Goal: Task Accomplishment & Management: Use online tool/utility

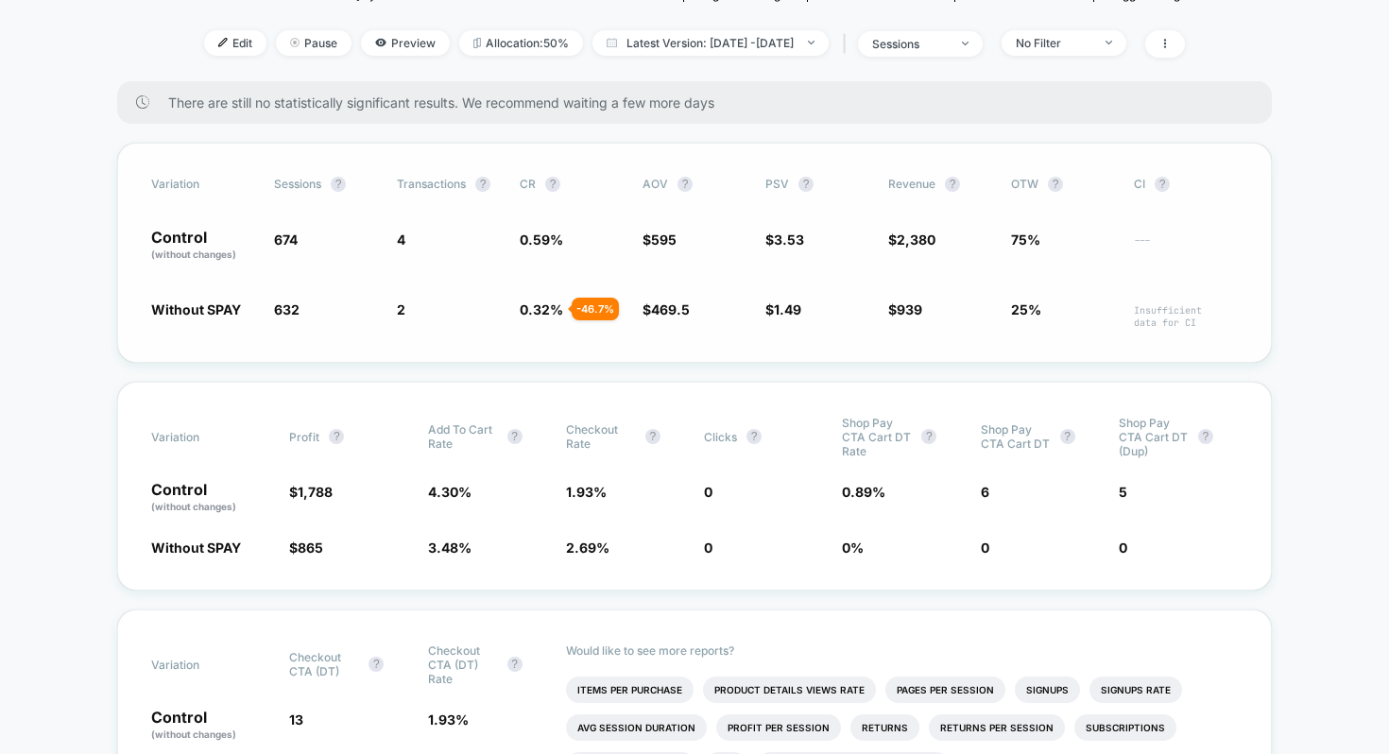
scroll to position [264, 0]
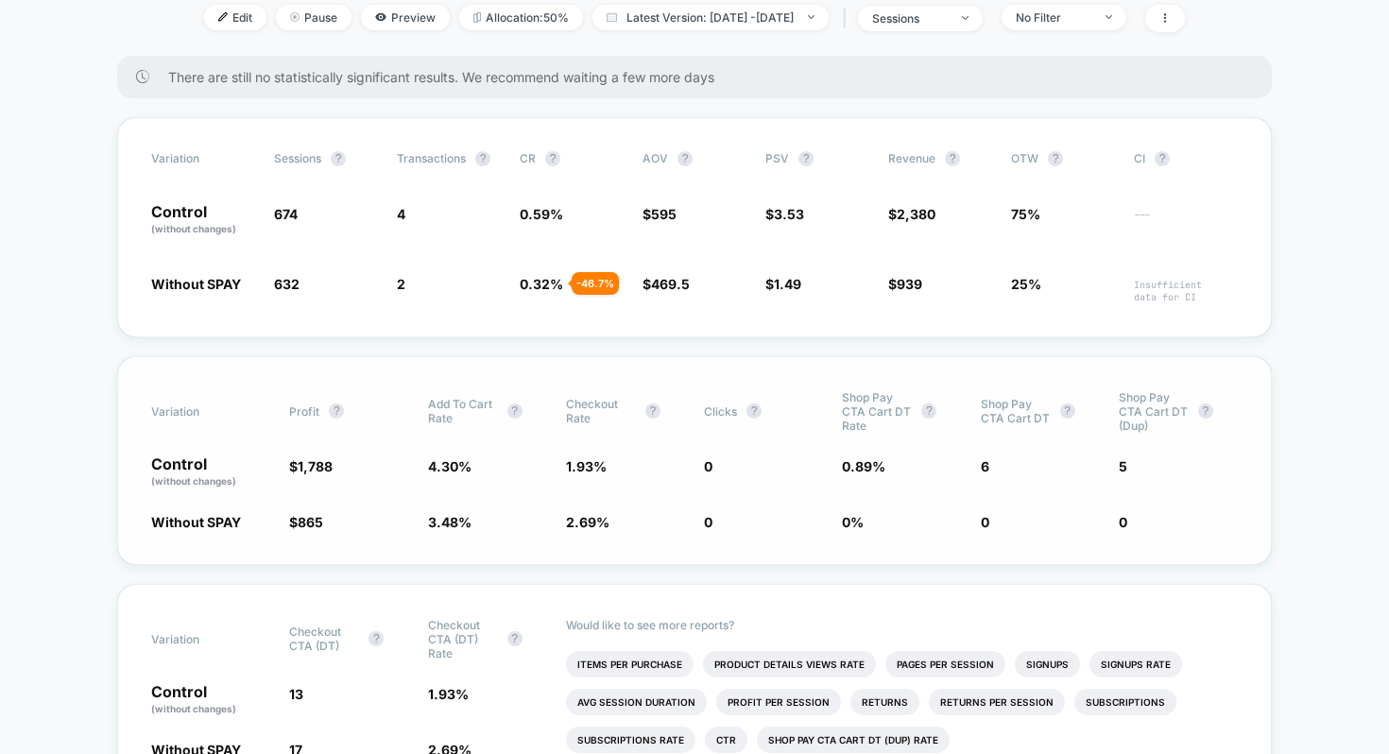
click at [1006, 460] on span "6" at bounding box center [1040, 472] width 119 height 32
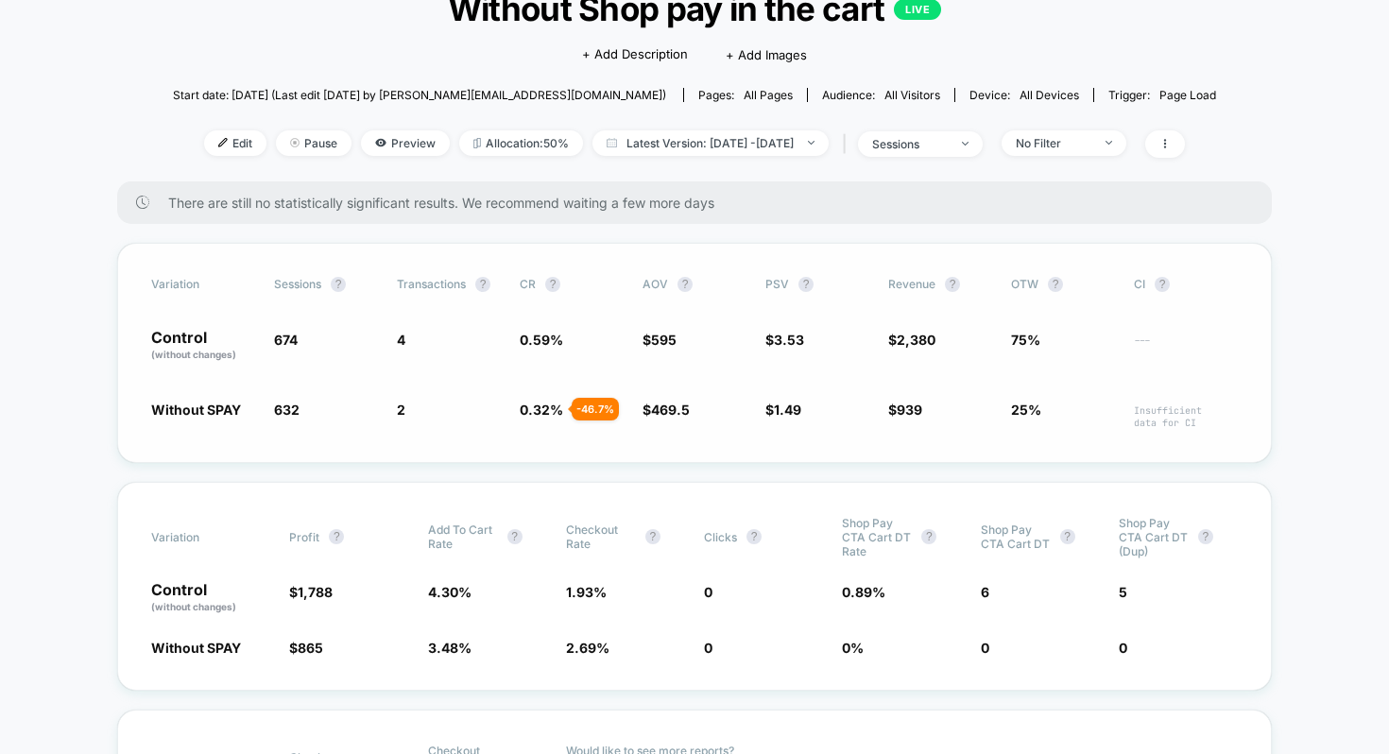
scroll to position [0, 0]
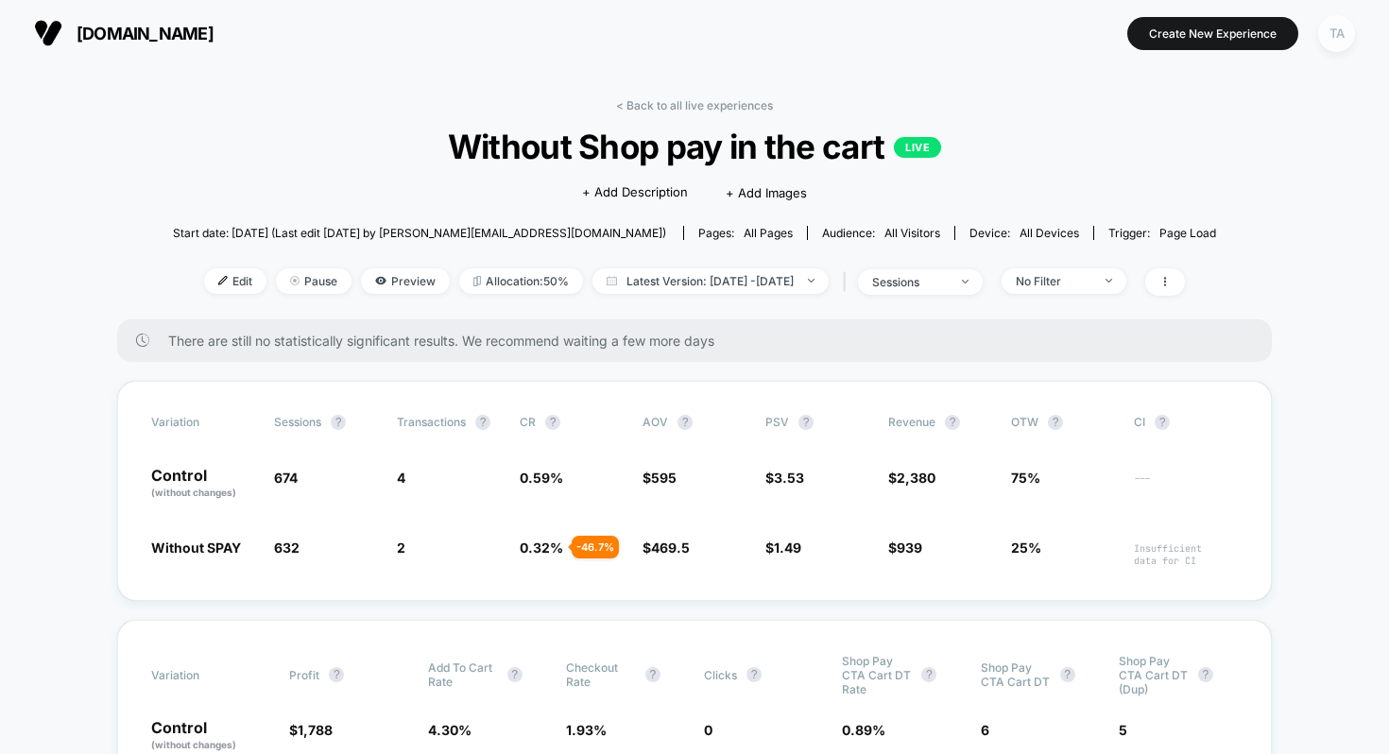
click at [1340, 29] on div "TA" at bounding box center [1336, 33] width 37 height 37
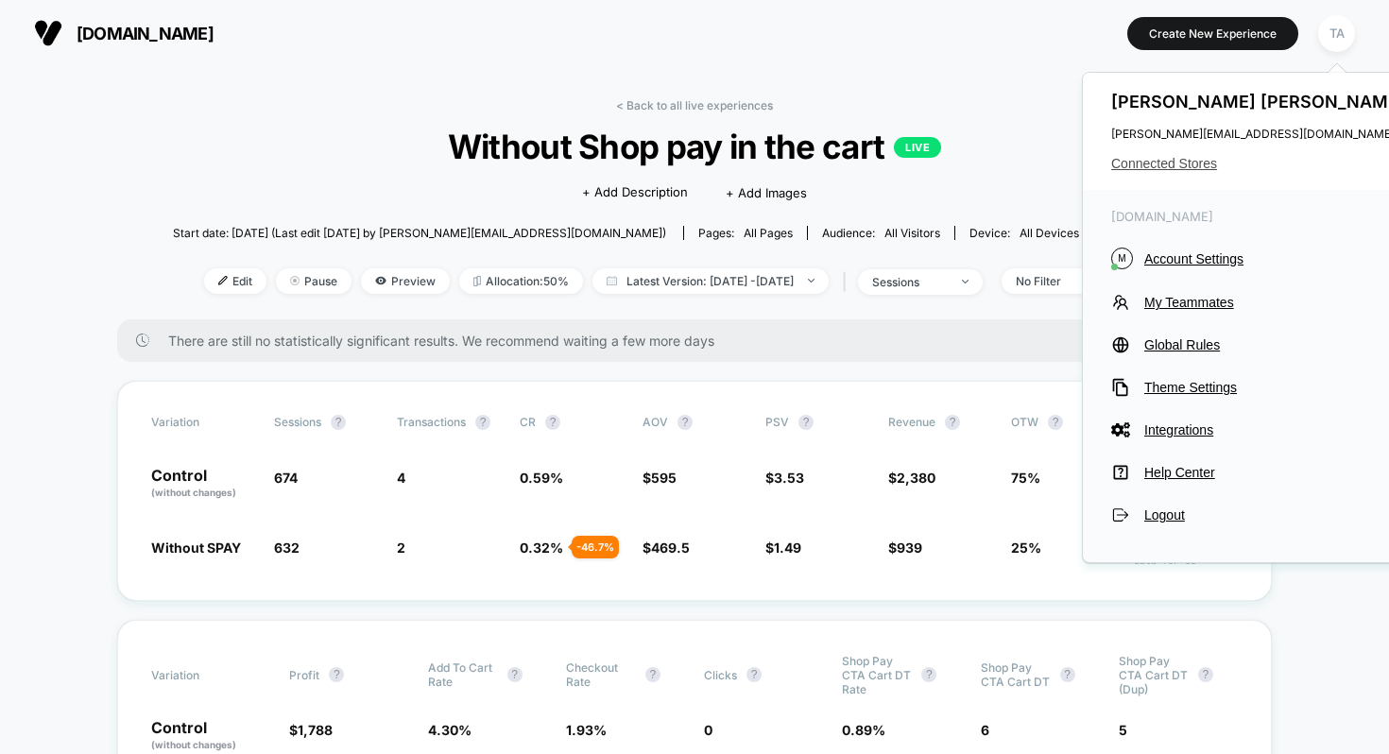
click at [1167, 159] on span "Connected Stores" at bounding box center [1260, 163] width 299 height 15
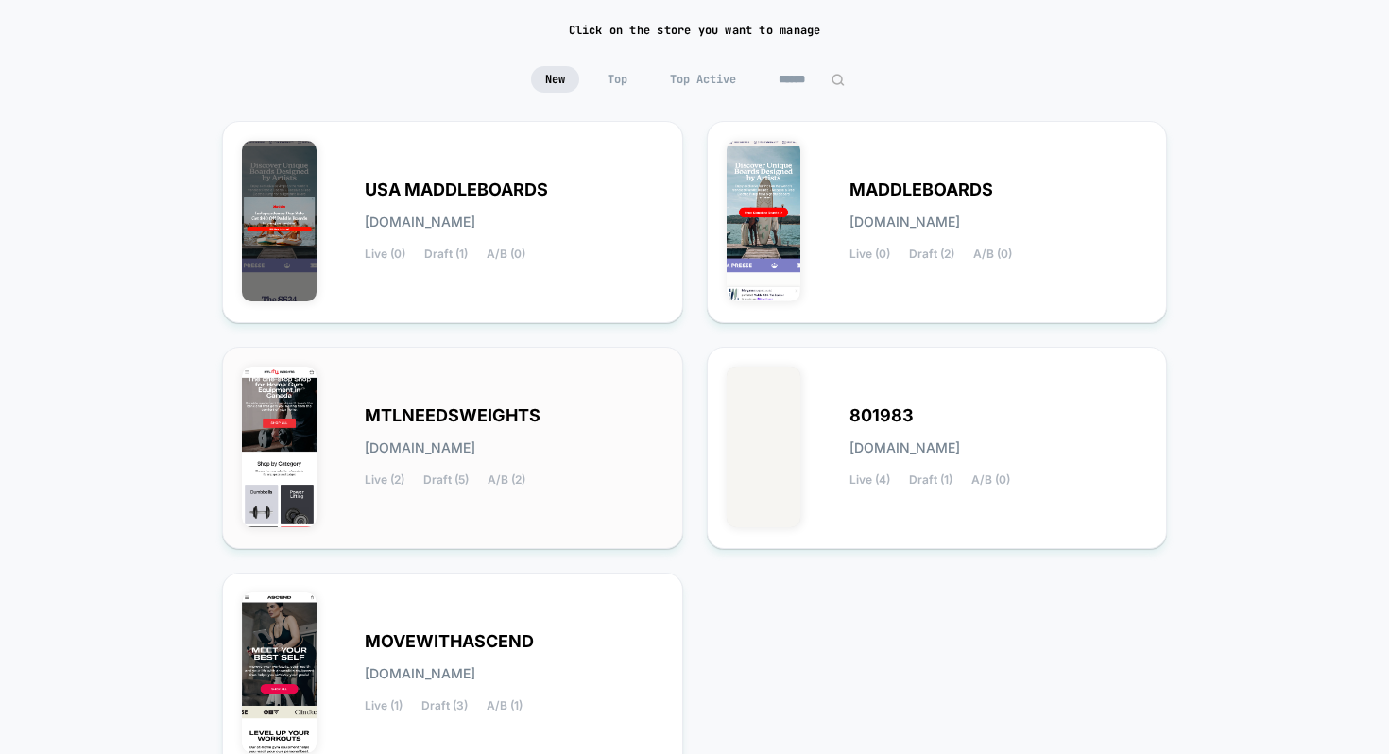
scroll to position [136, 0]
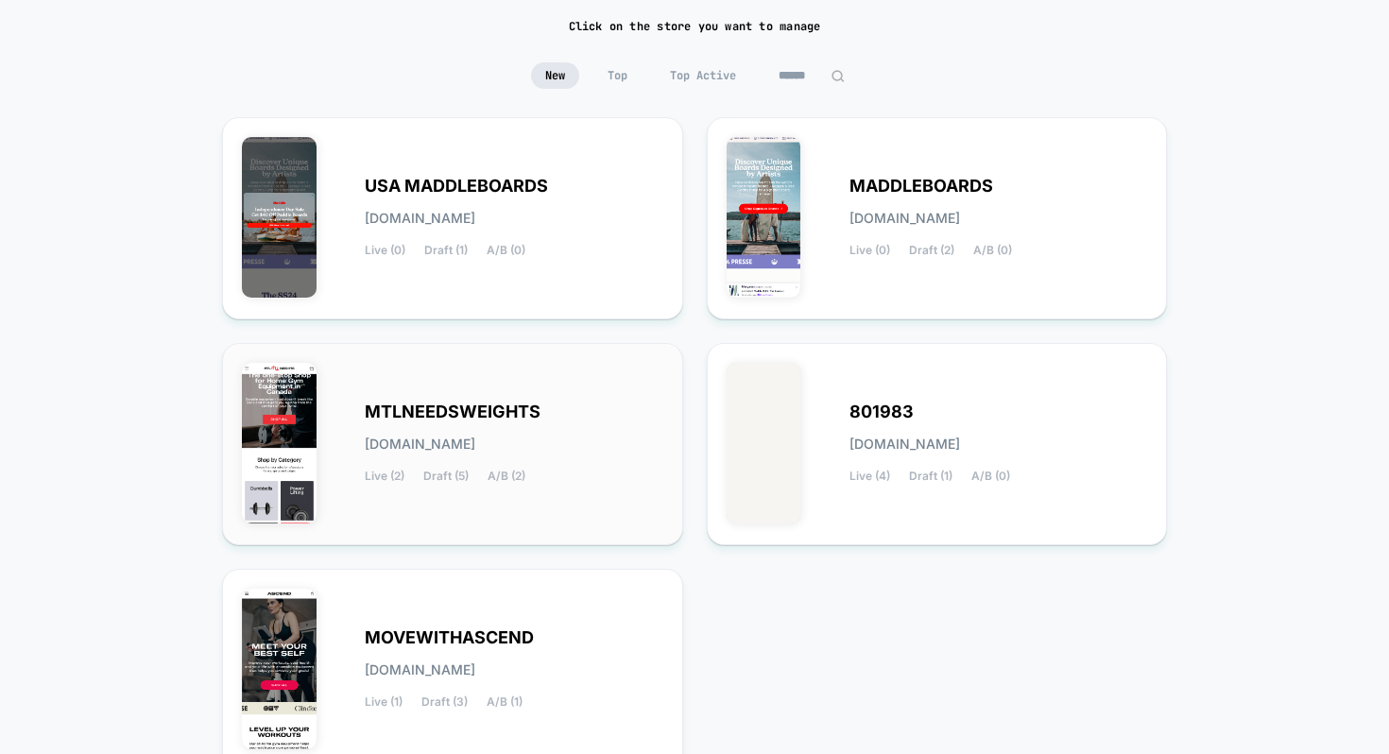
click at [373, 417] on span "MTLNEEDSWEIGHTS" at bounding box center [453, 411] width 176 height 13
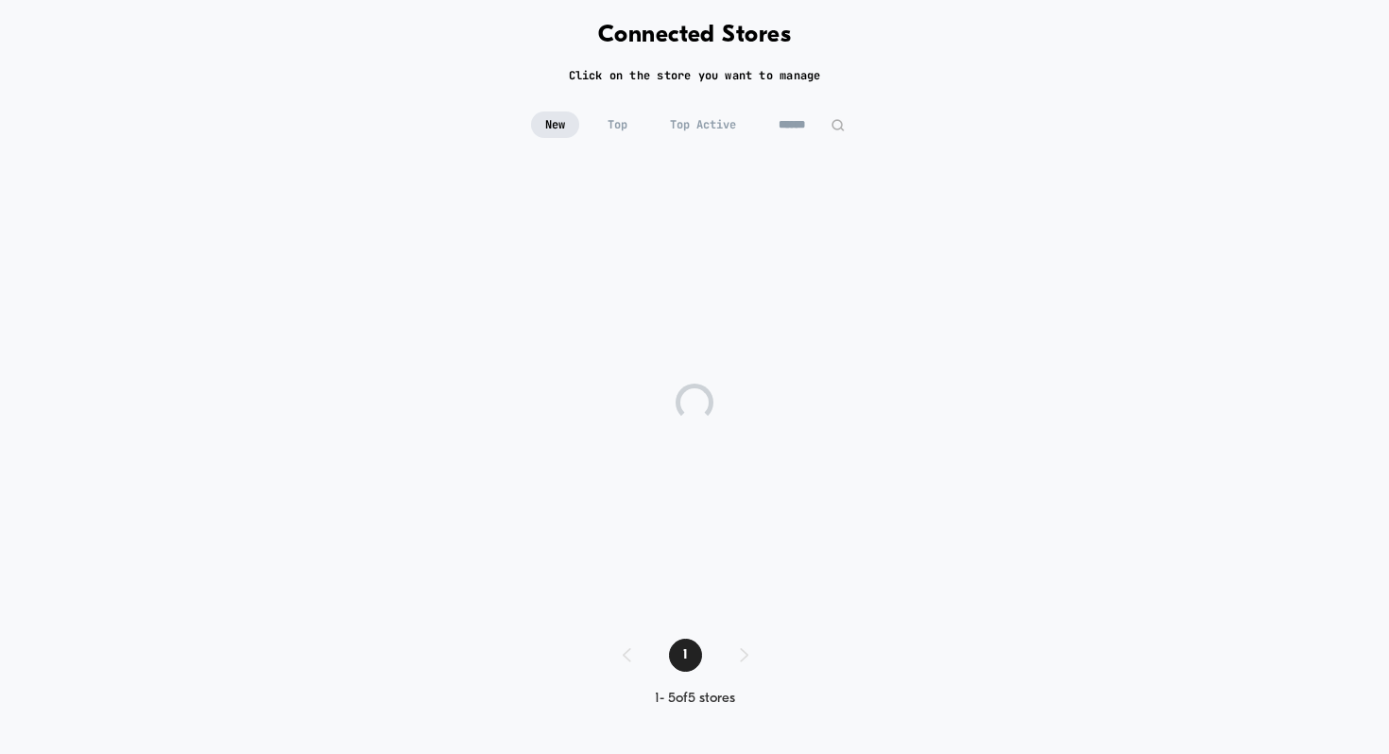
scroll to position [86, 0]
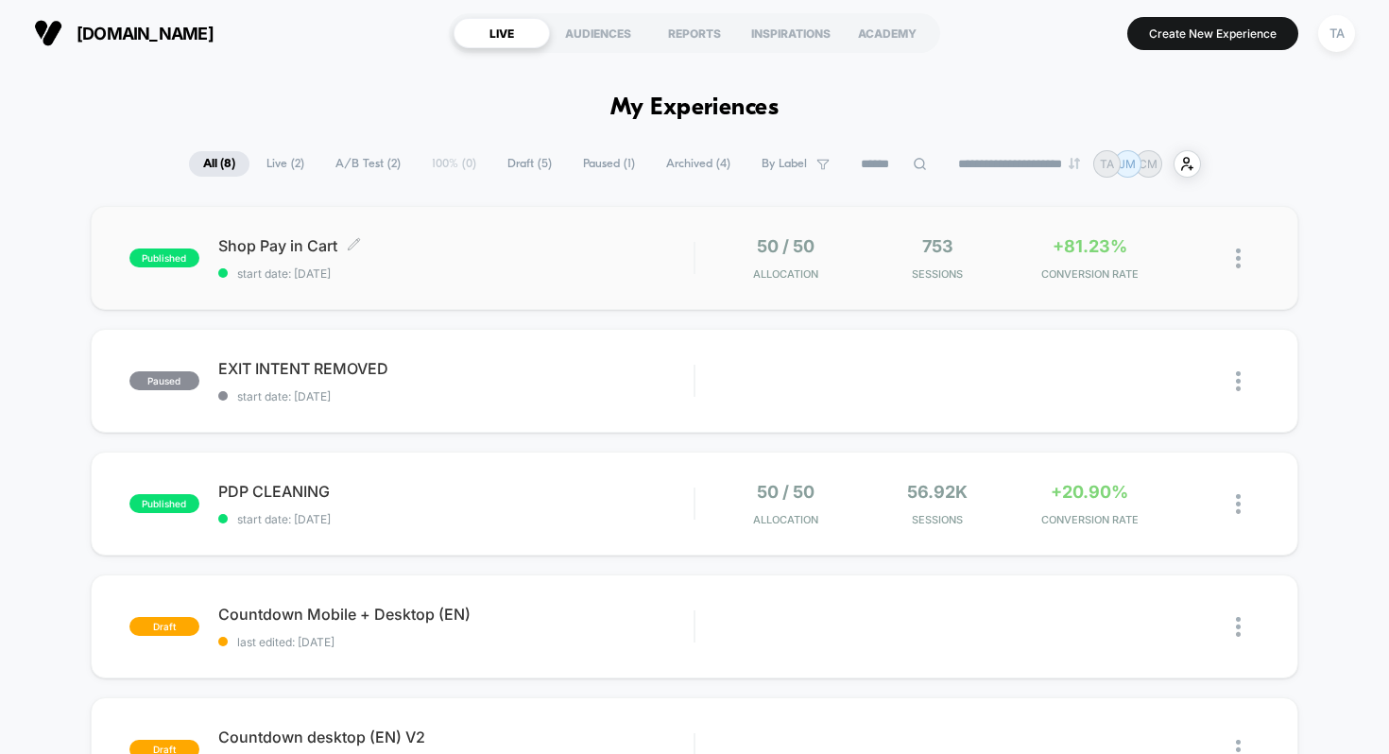
click at [228, 242] on span "Shop Pay in Cart Click to edit experience details" at bounding box center [456, 245] width 476 height 19
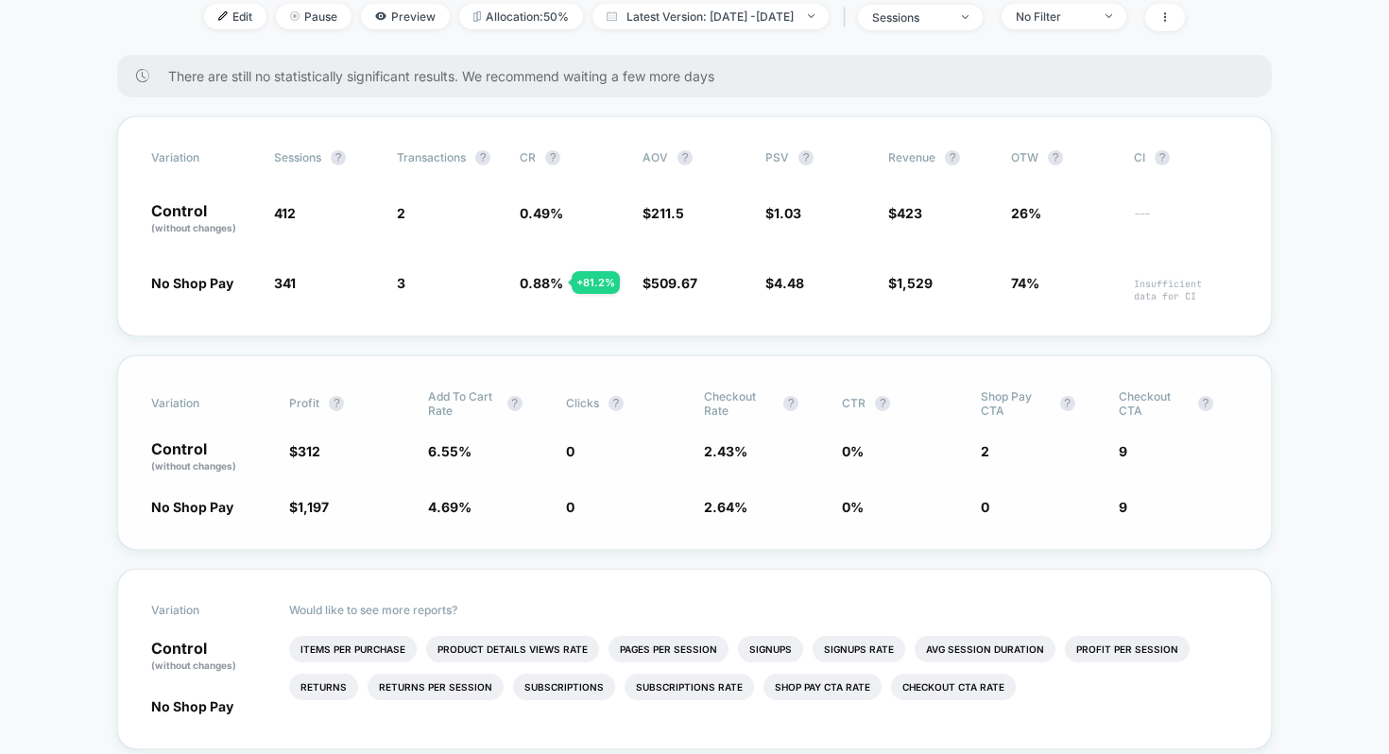
scroll to position [266, 0]
click at [720, 447] on span "2.43 %" at bounding box center [725, 449] width 43 height 16
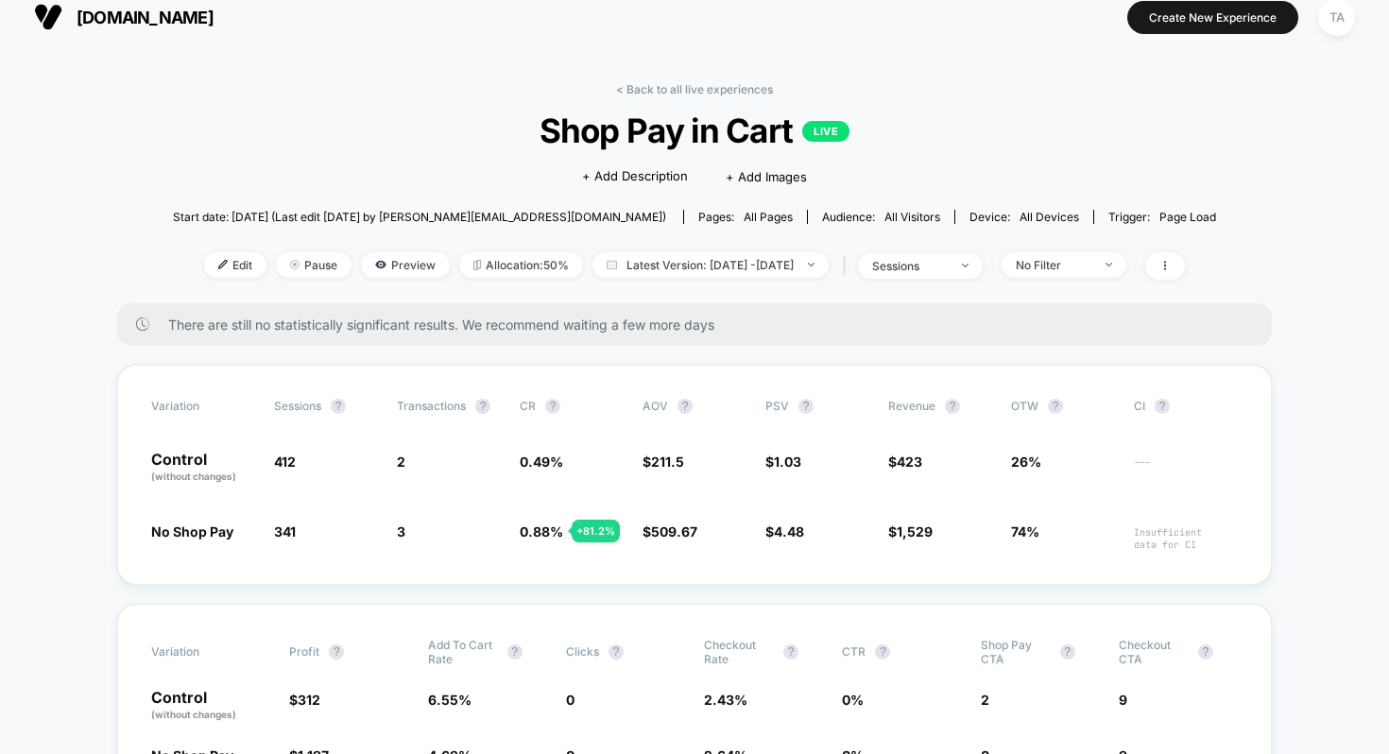
scroll to position [15, 0]
click at [666, 88] on link "< Back to all live experiences" at bounding box center [694, 90] width 157 height 14
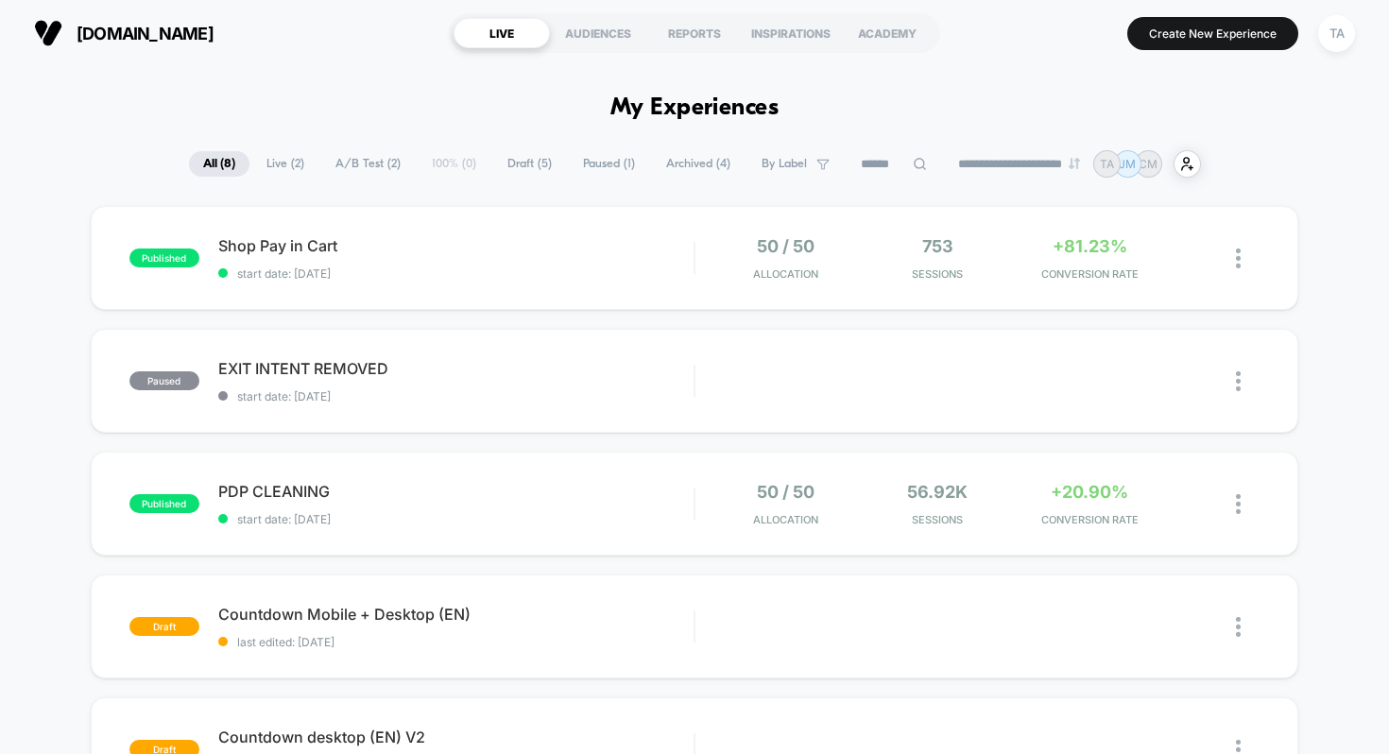
drag, startPoint x: 605, startPoint y: 106, endPoint x: 819, endPoint y: 110, distance: 214.5
drag, startPoint x: 819, startPoint y: 110, endPoint x: 583, endPoint y: 111, distance: 236.2
